Goal: Task Accomplishment & Management: Use online tool/utility

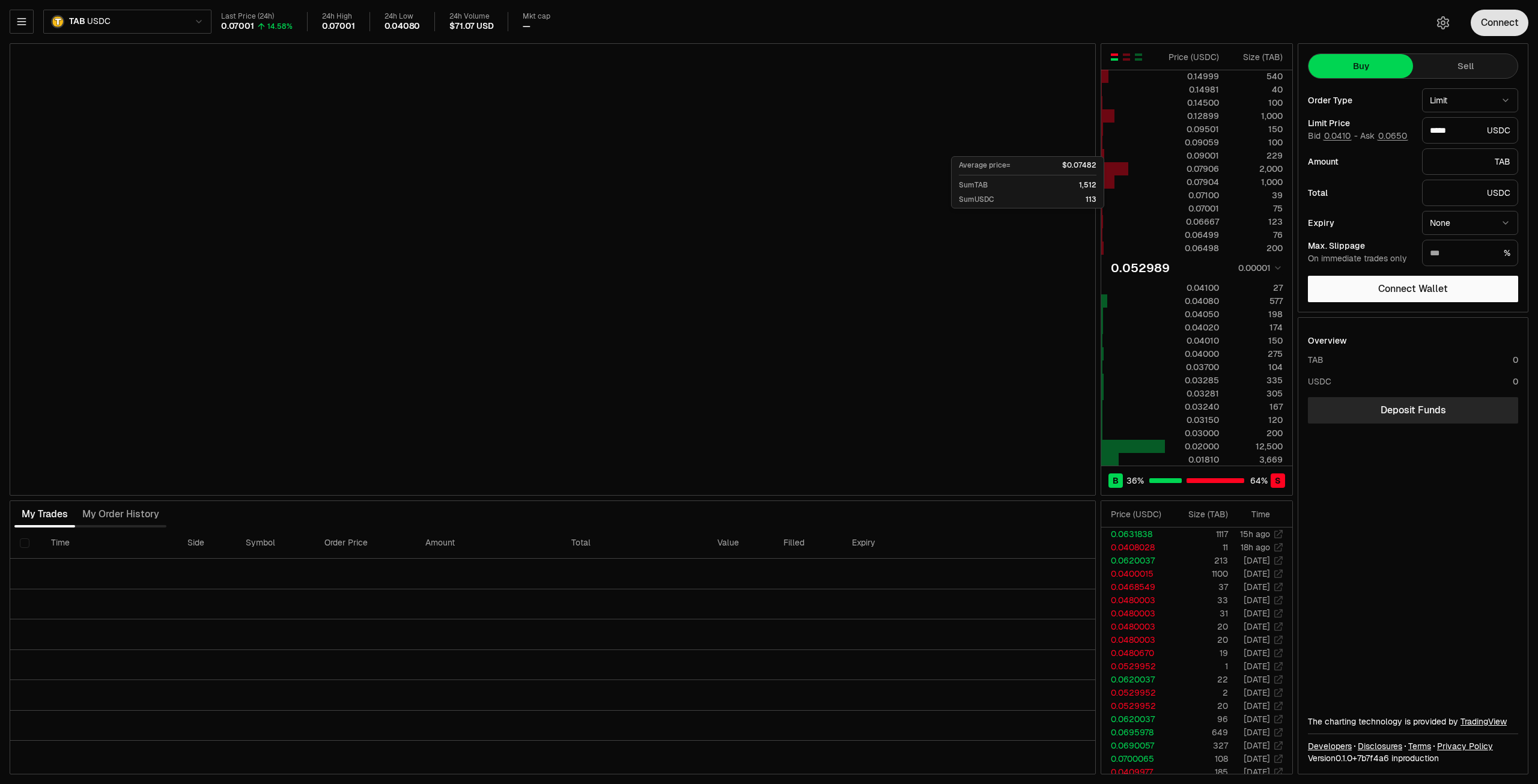
click at [1500, 24] on button "Connect" at bounding box center [1500, 23] width 58 height 27
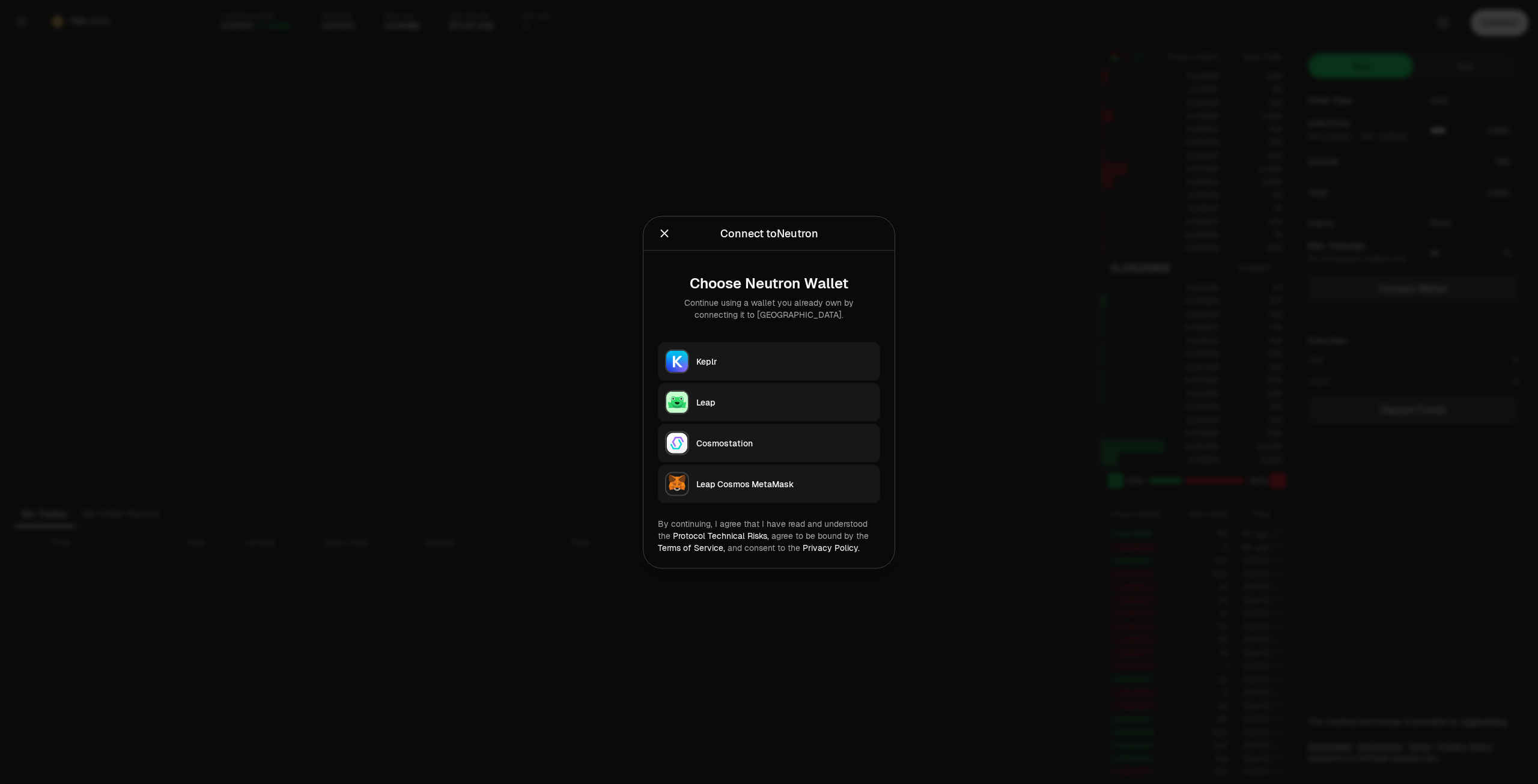
click at [685, 362] on img "button" at bounding box center [676, 361] width 21 height 21
